Goal: Task Accomplishment & Management: Complete application form

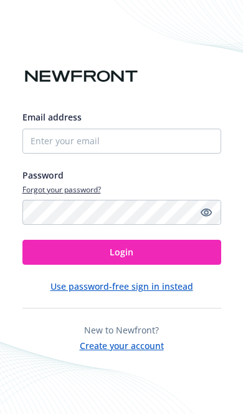
click at [153, 352] on button "Create your account" at bounding box center [122, 344] width 84 height 16
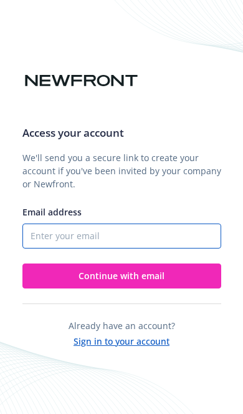
click at [144, 248] on input "Email address" at bounding box center [121, 235] width 199 height 25
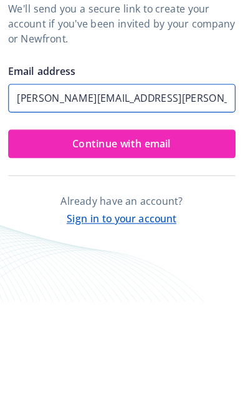
type input "[PERSON_NAME][EMAIL_ADDRESS][PERSON_NAME][DOMAIN_NAME]"
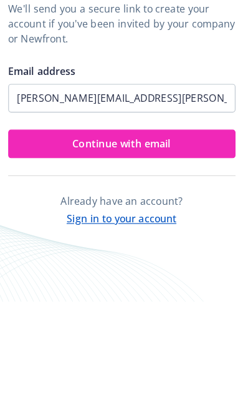
click at [161, 263] on button "Continue with email" at bounding box center [121, 275] width 199 height 25
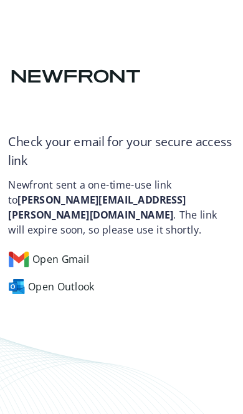
scroll to position [59, 0]
click at [59, 271] on div "Open Gmail" at bounding box center [116, 278] width 189 height 14
